Goal: Task Accomplishment & Management: Check status

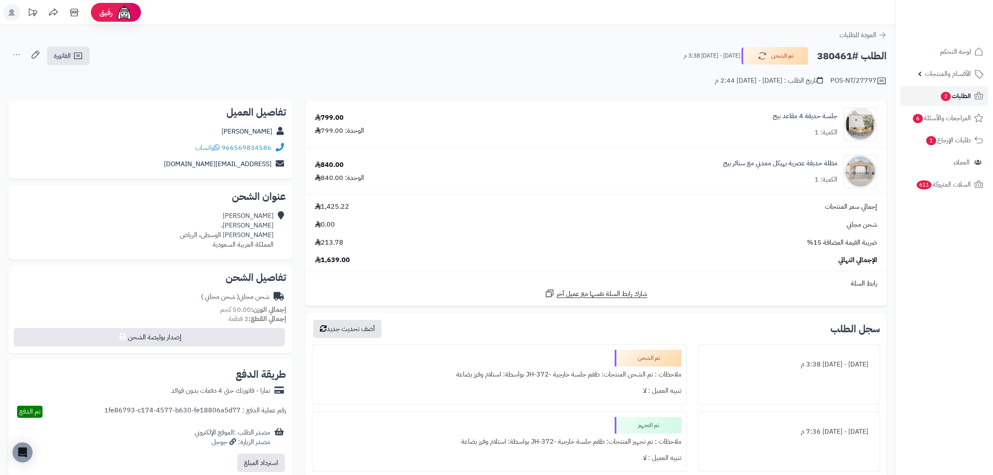
click at [970, 104] on link "الطلبات 2" at bounding box center [945, 96] width 88 height 20
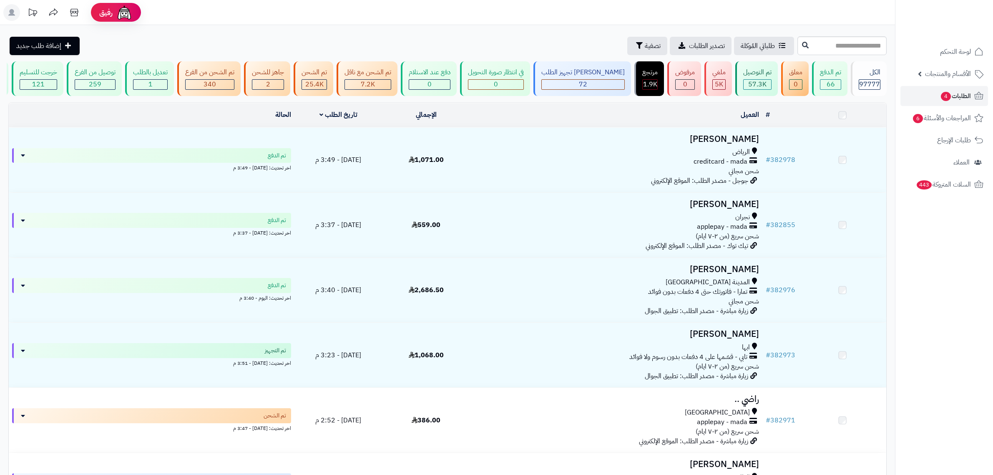
click at [810, 44] on input "text" at bounding box center [842, 45] width 89 height 19
type input "******"
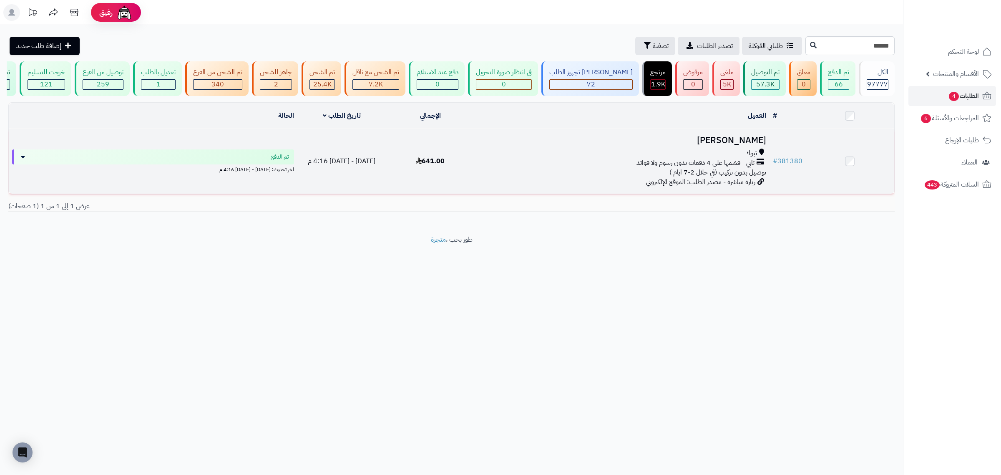
click at [719, 142] on h3 "[PERSON_NAME]" at bounding box center [622, 141] width 288 height 10
